Goal: Complete application form

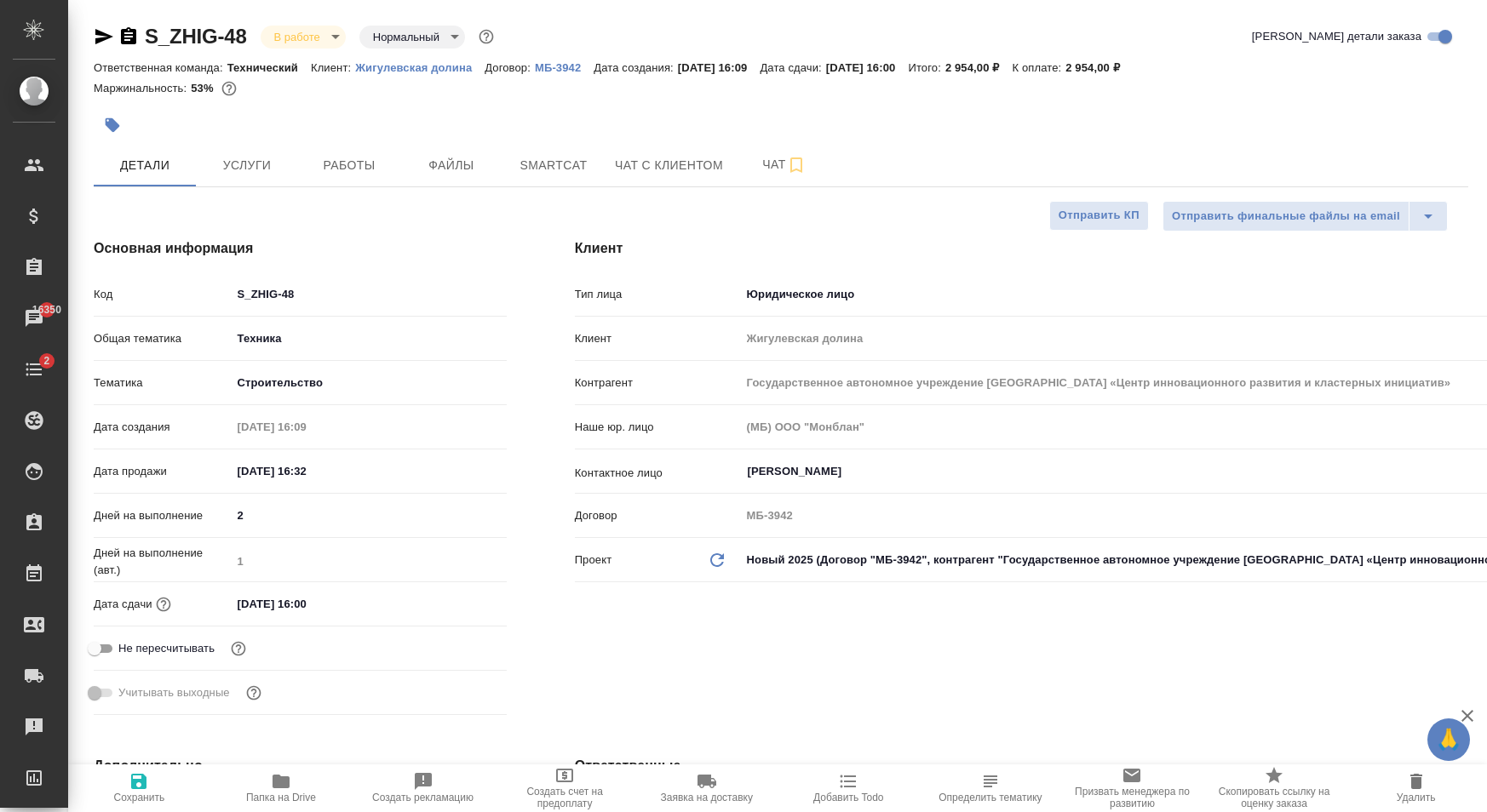
select select "RU"
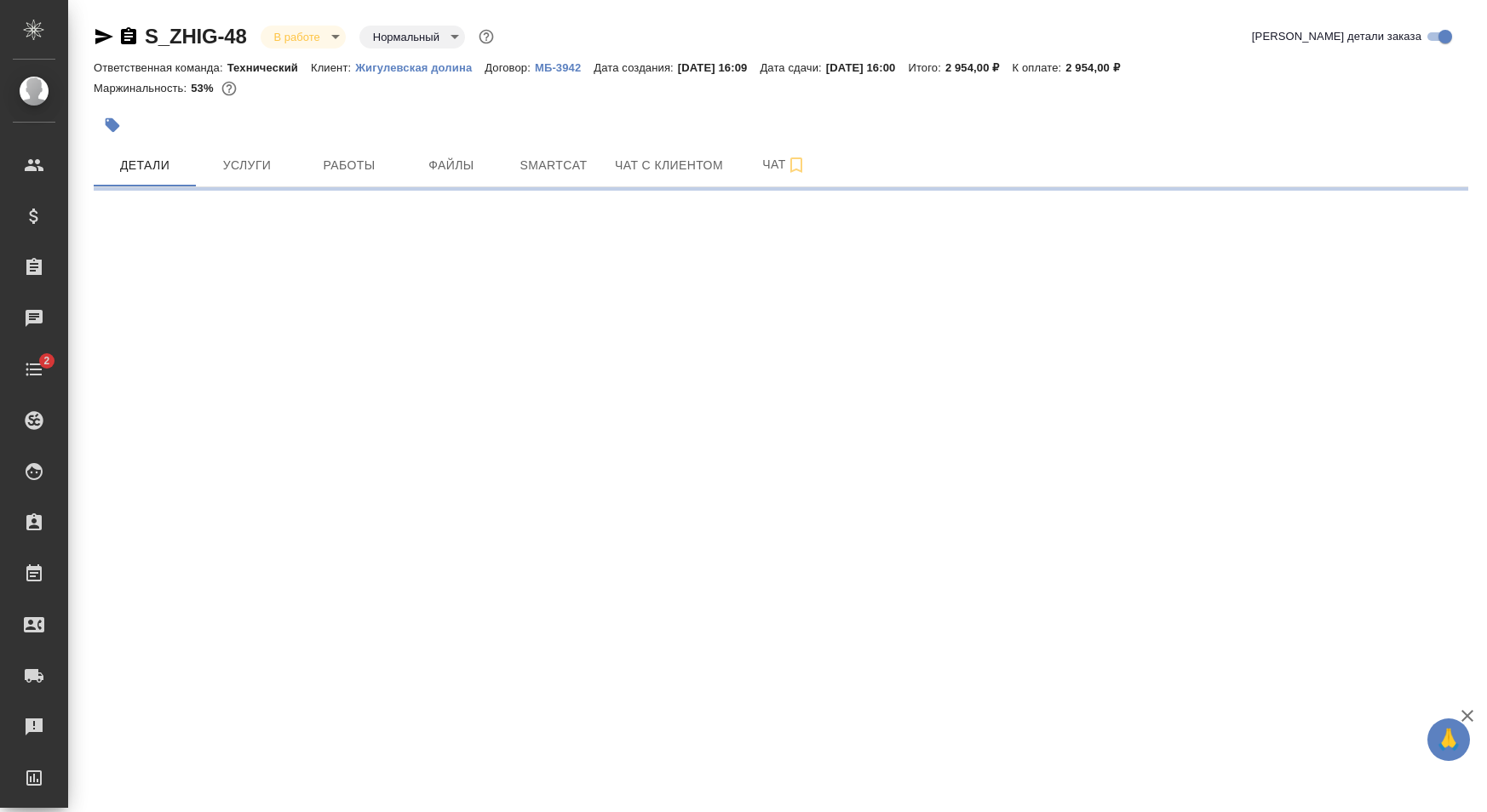
select select "RU"
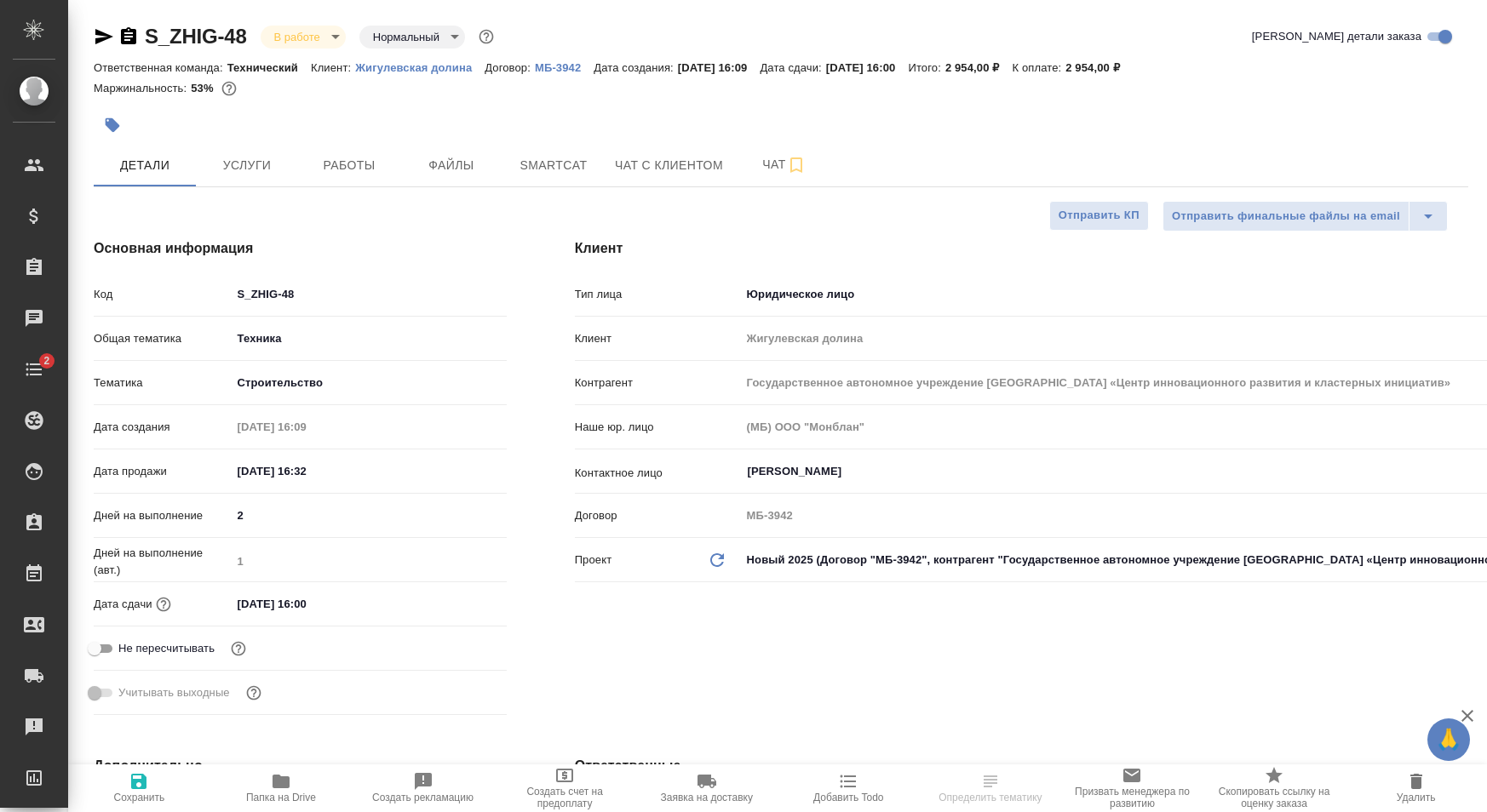
type textarea "x"
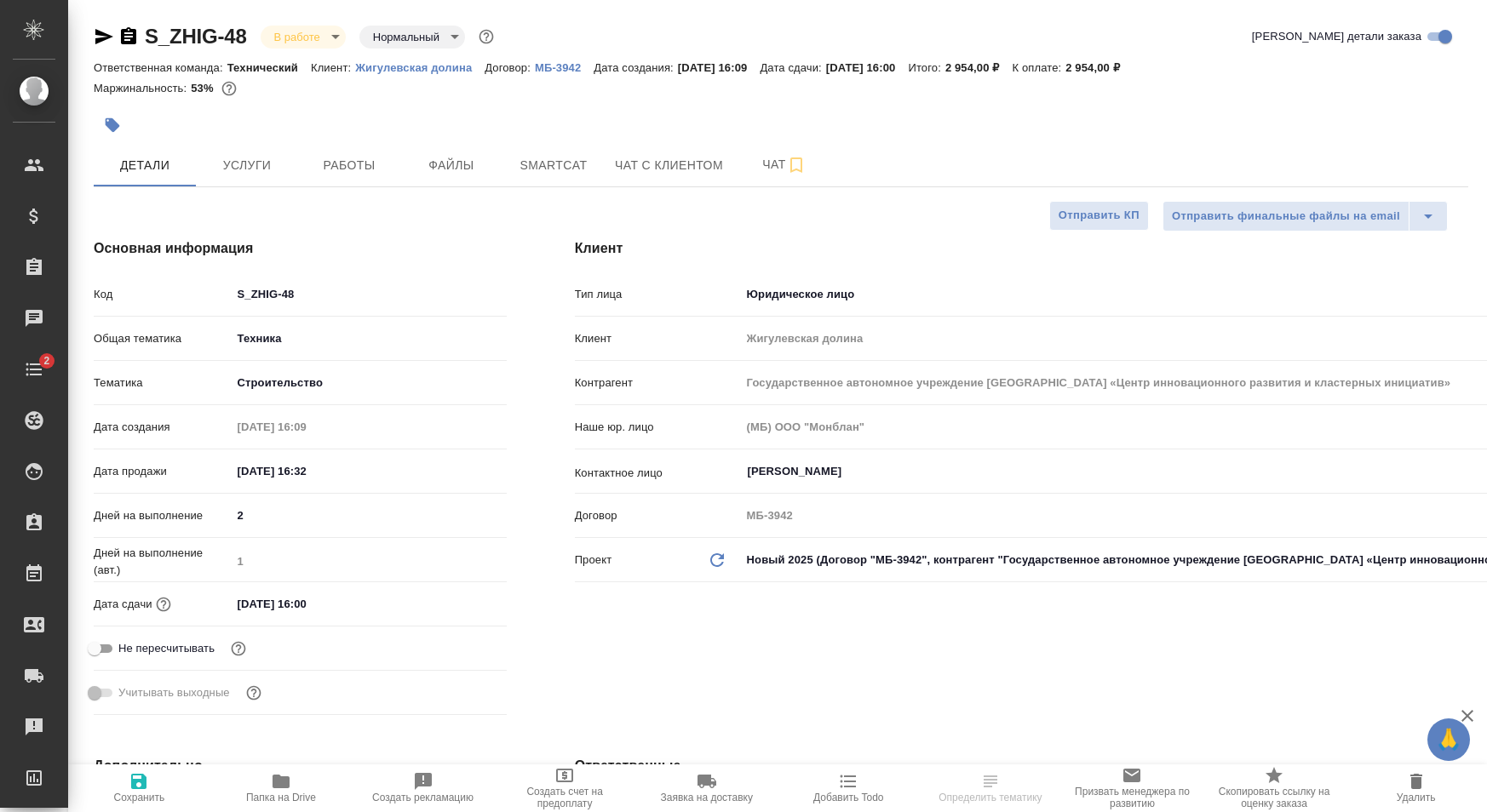
type textarea "x"
type input "[PERSON_NAME]"
type input "[PERSON_NAME]pereverzeva"
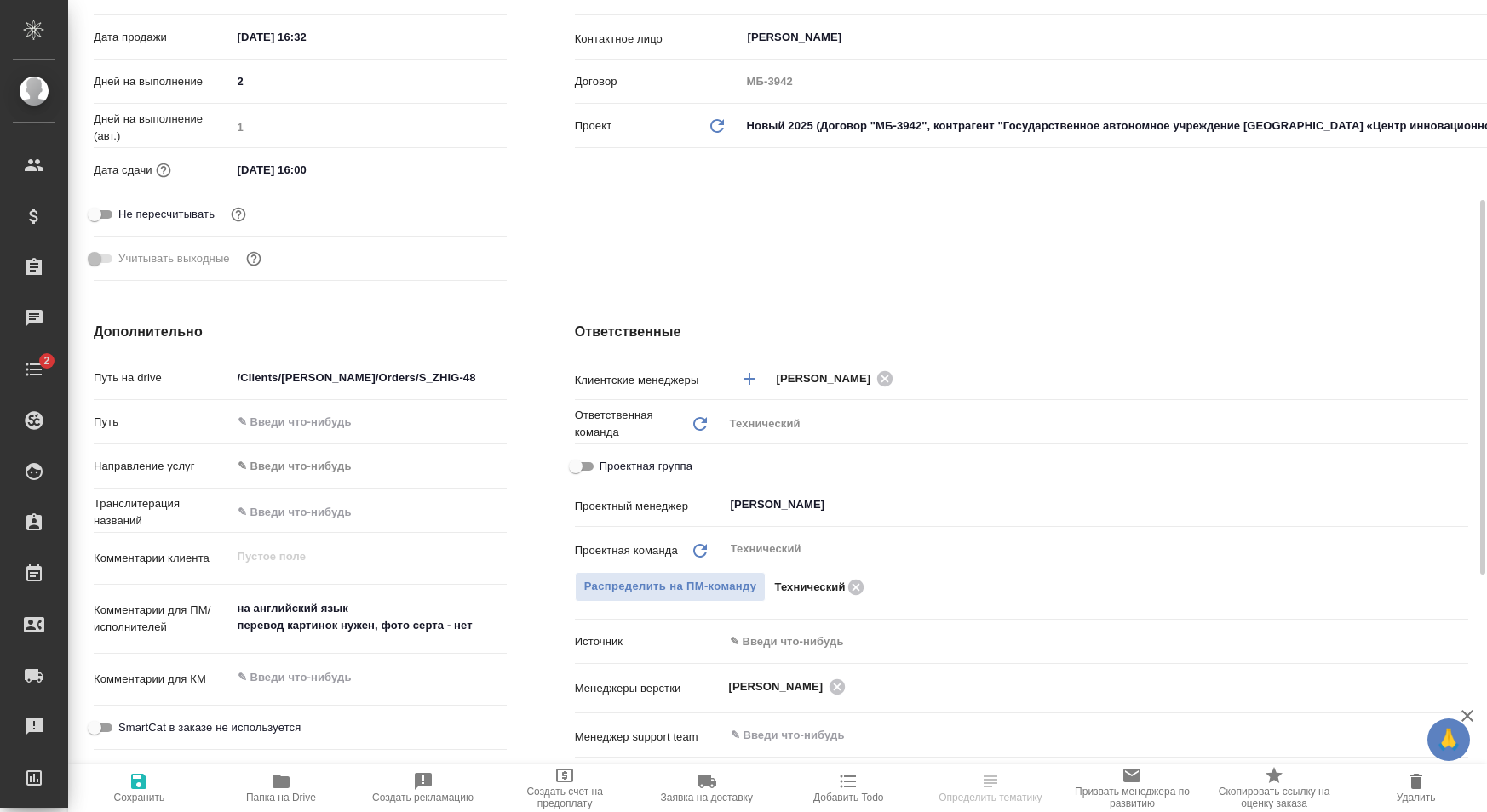
scroll to position [868, 0]
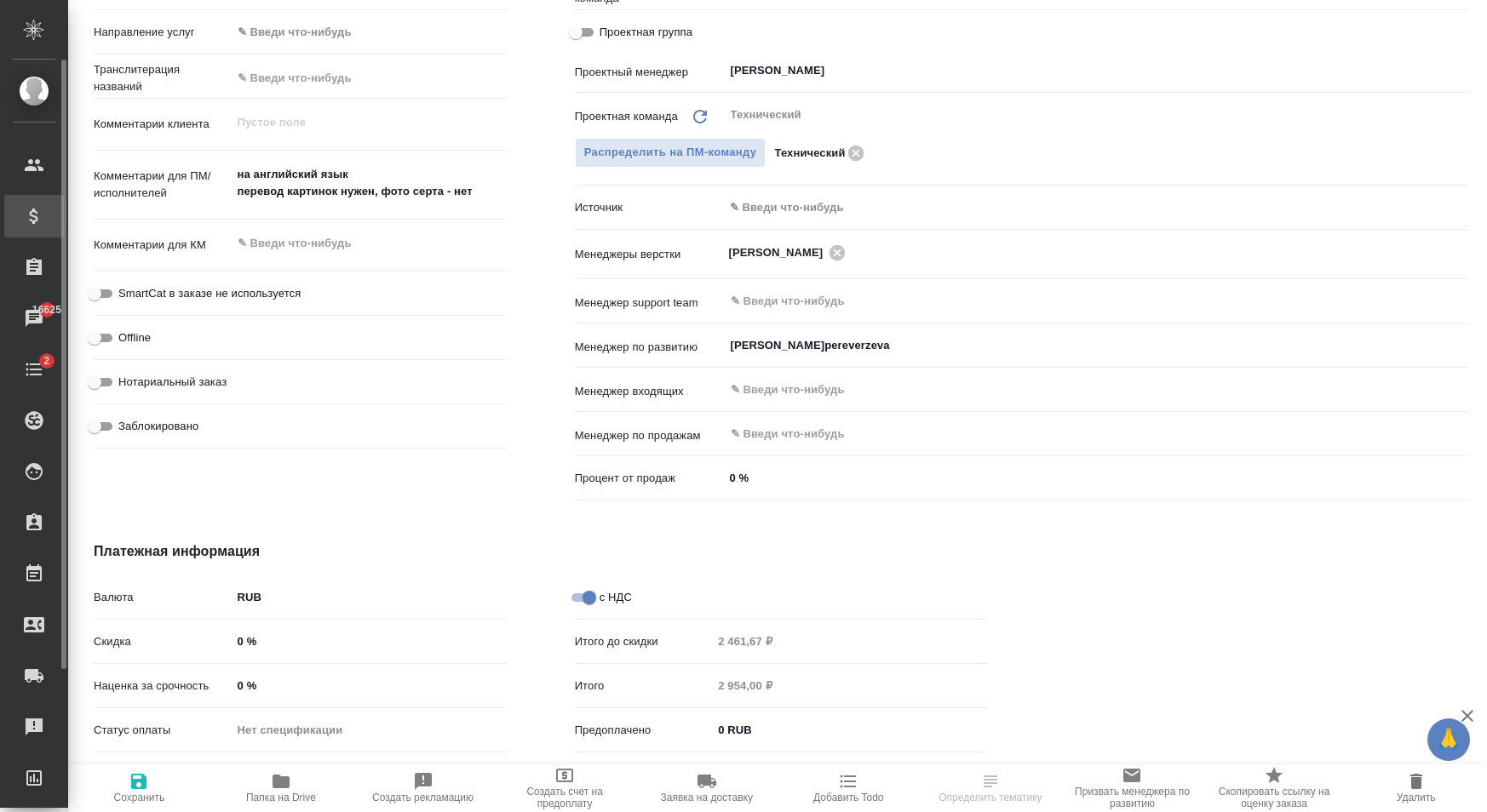
type textarea "x"
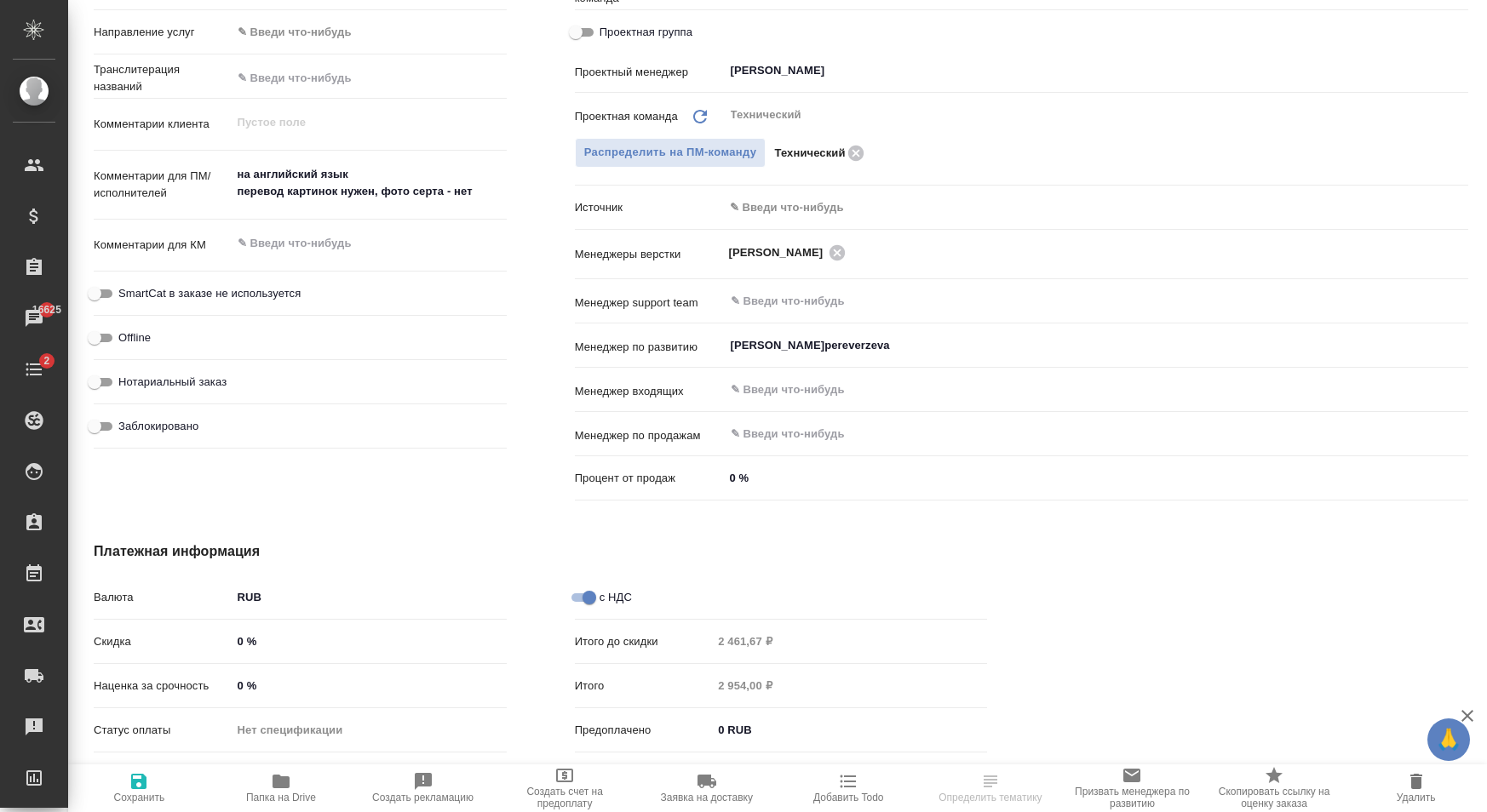
type textarea "x"
select select "RU"
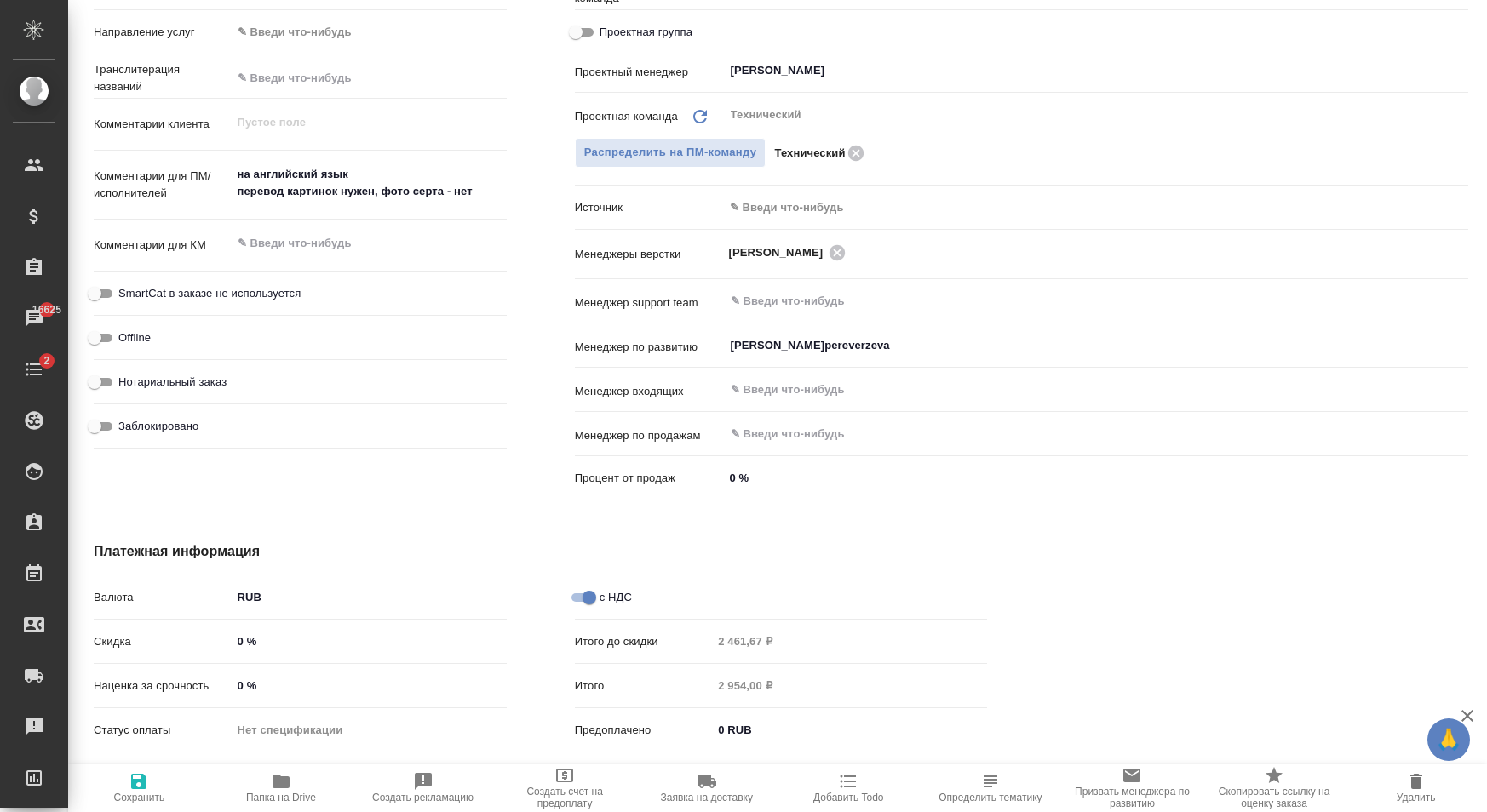
scroll to position [0, 0]
